Goal: Information Seeking & Learning: Check status

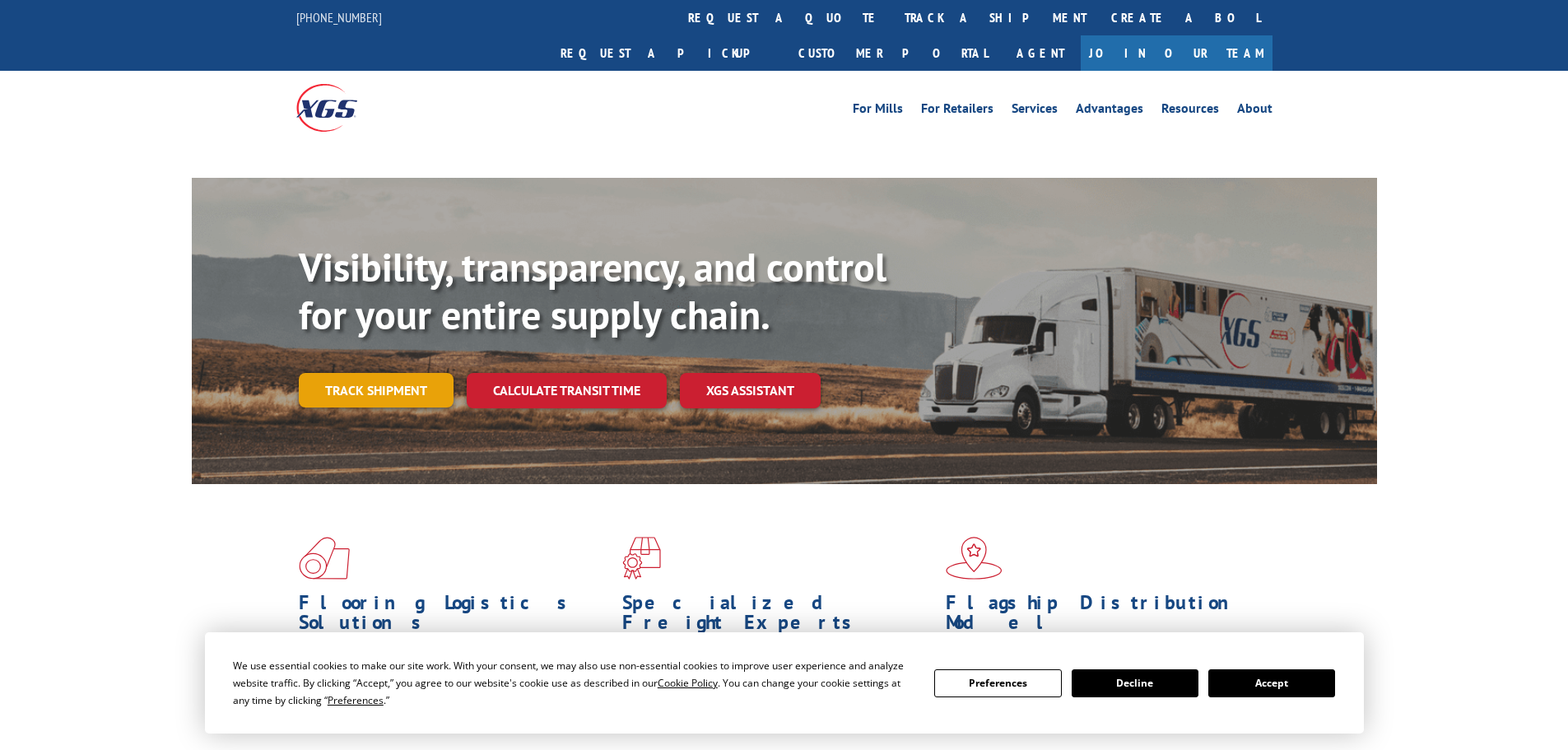
click at [338, 373] on link "Track shipment" at bounding box center [377, 391] width 155 height 35
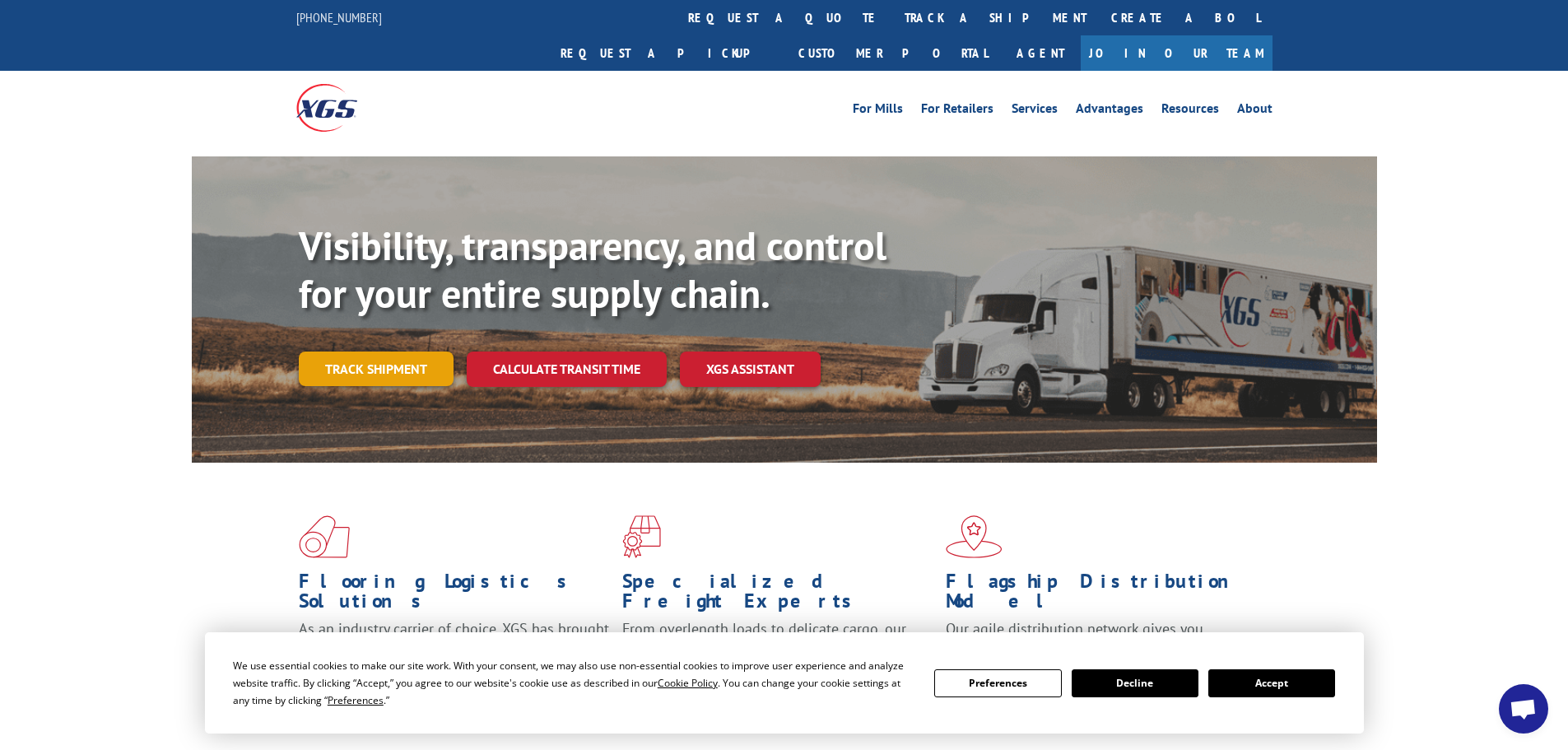
click at [353, 351] on link "Track shipment" at bounding box center [377, 369] width 155 height 35
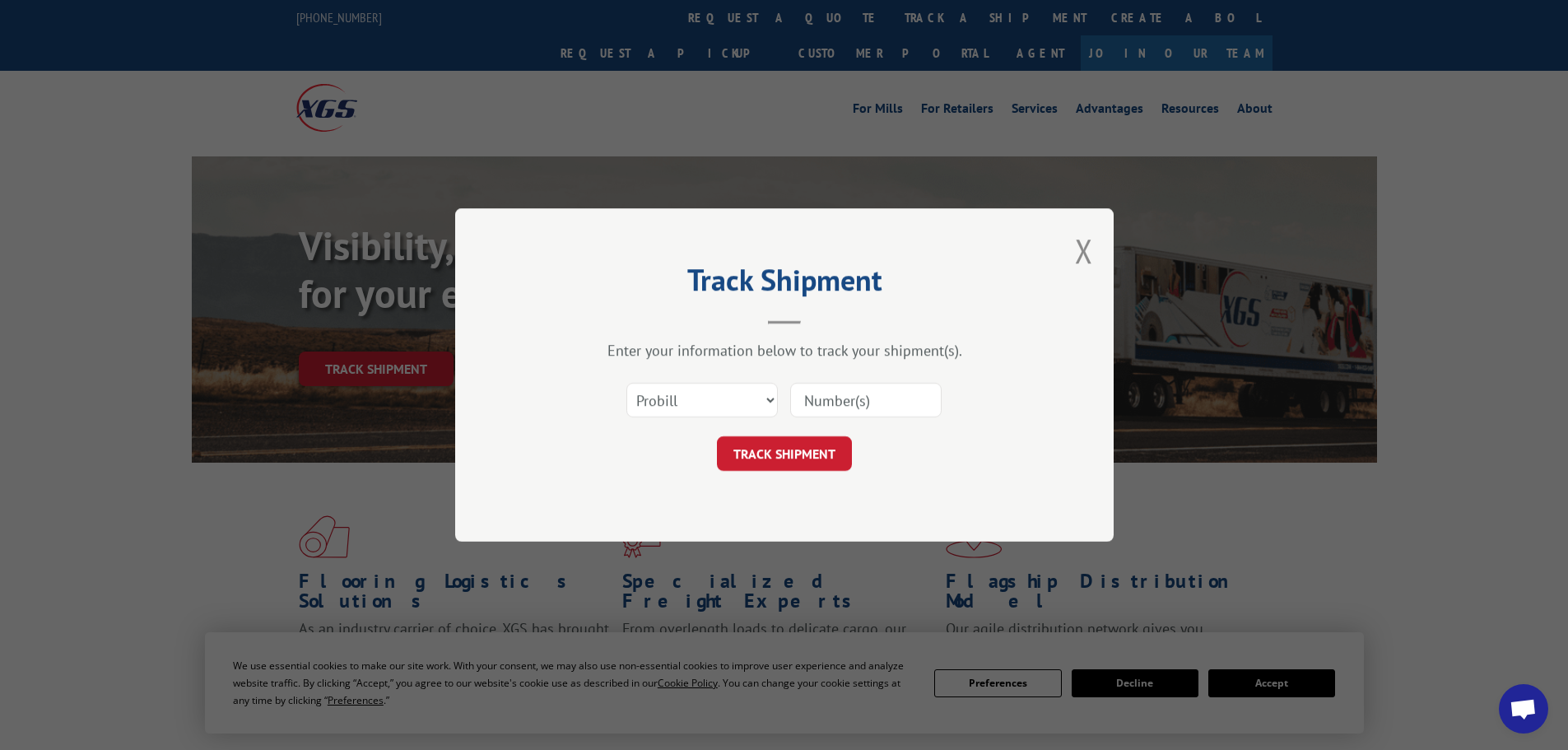
click at [831, 398] on input at bounding box center [866, 400] width 152 height 35
paste input "GYY620274189"
type input "GYY620274189"
click at [770, 456] on button "TRACK SHIPMENT" at bounding box center [784, 454] width 135 height 35
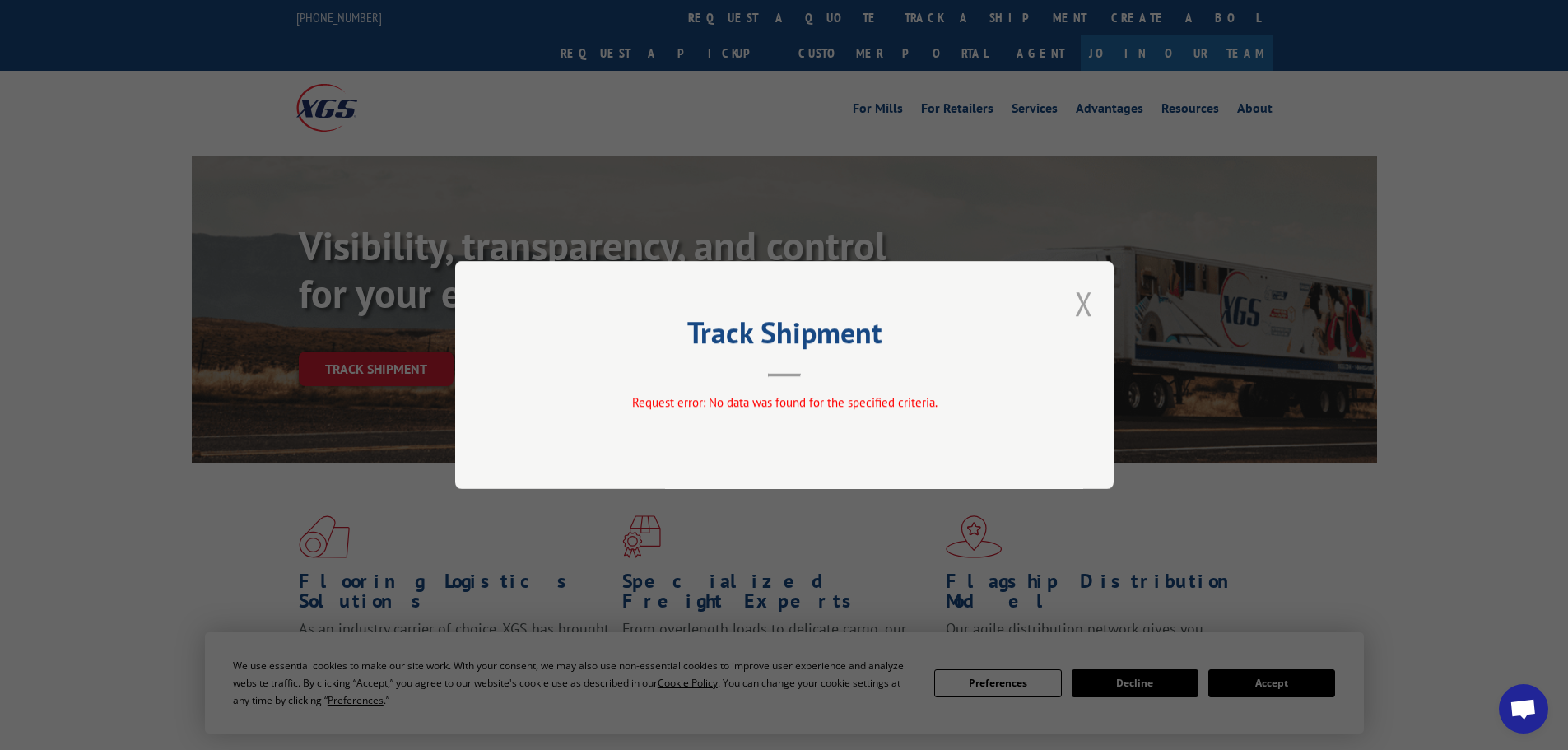
click at [1088, 300] on button "Close modal" at bounding box center [1083, 303] width 18 height 44
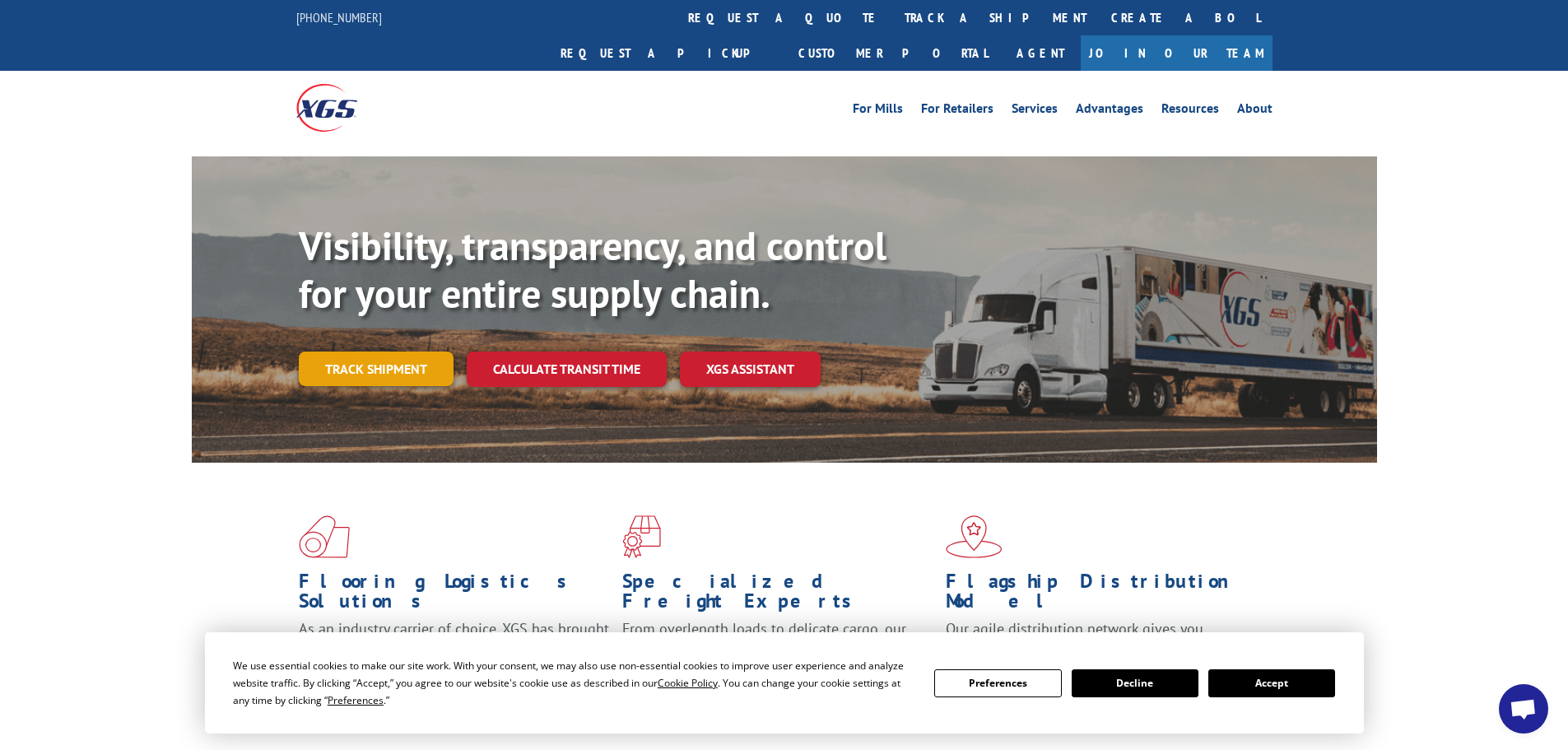
click at [397, 351] on link "Track shipment" at bounding box center [377, 369] width 155 height 35
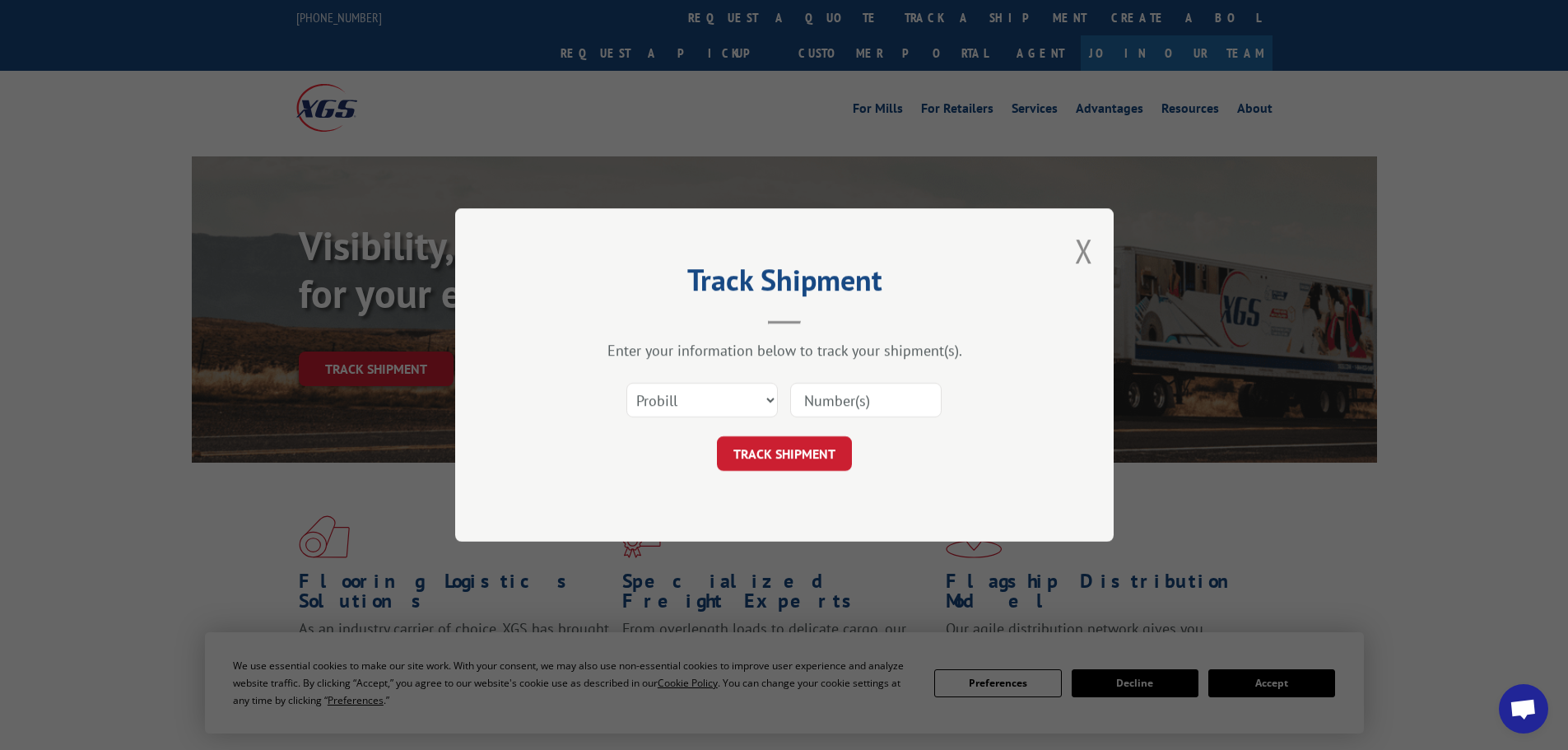
click at [818, 401] on input at bounding box center [866, 400] width 152 height 35
paste input "GYY620274189"
type input "GYY620274189"
click at [783, 451] on button "TRACK SHIPMENT" at bounding box center [784, 454] width 135 height 35
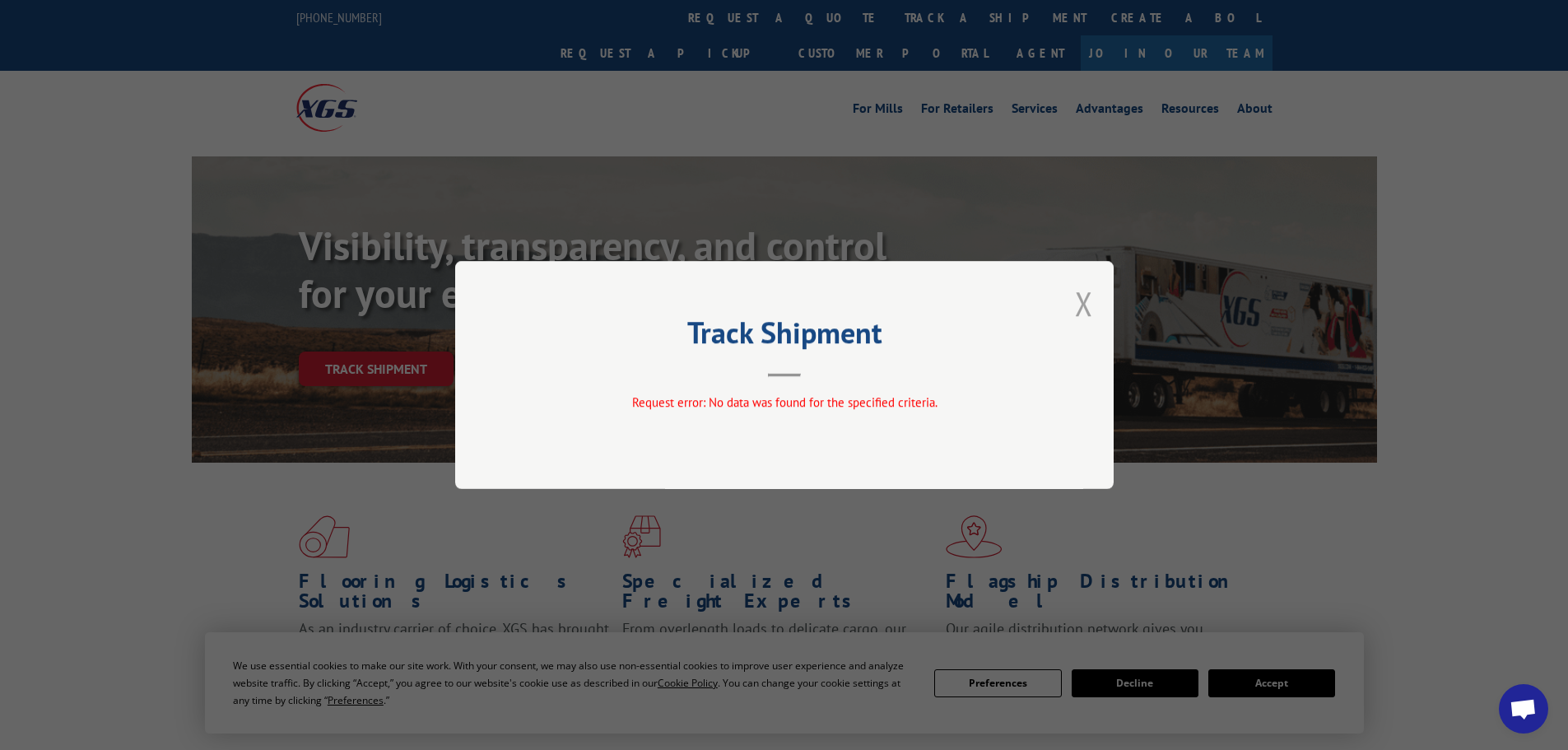
click at [1082, 301] on button "Close modal" at bounding box center [1083, 303] width 18 height 44
